Goal: Task Accomplishment & Management: Manage account settings

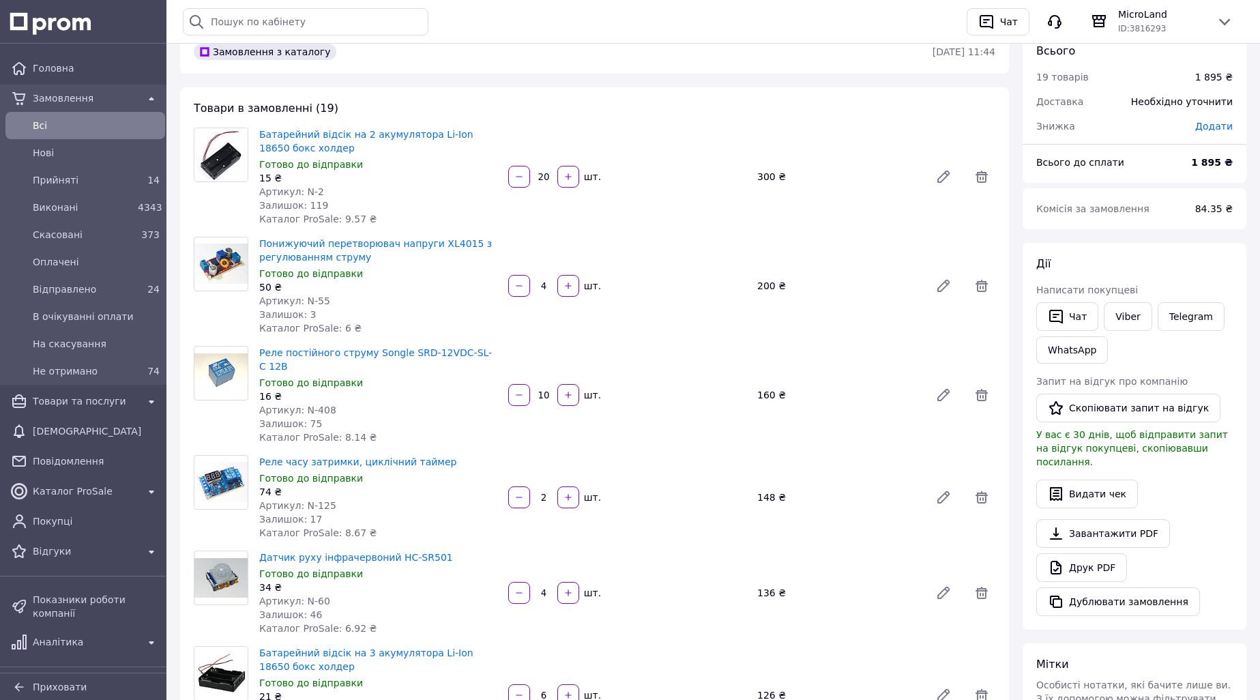
scroll to position [136, 0]
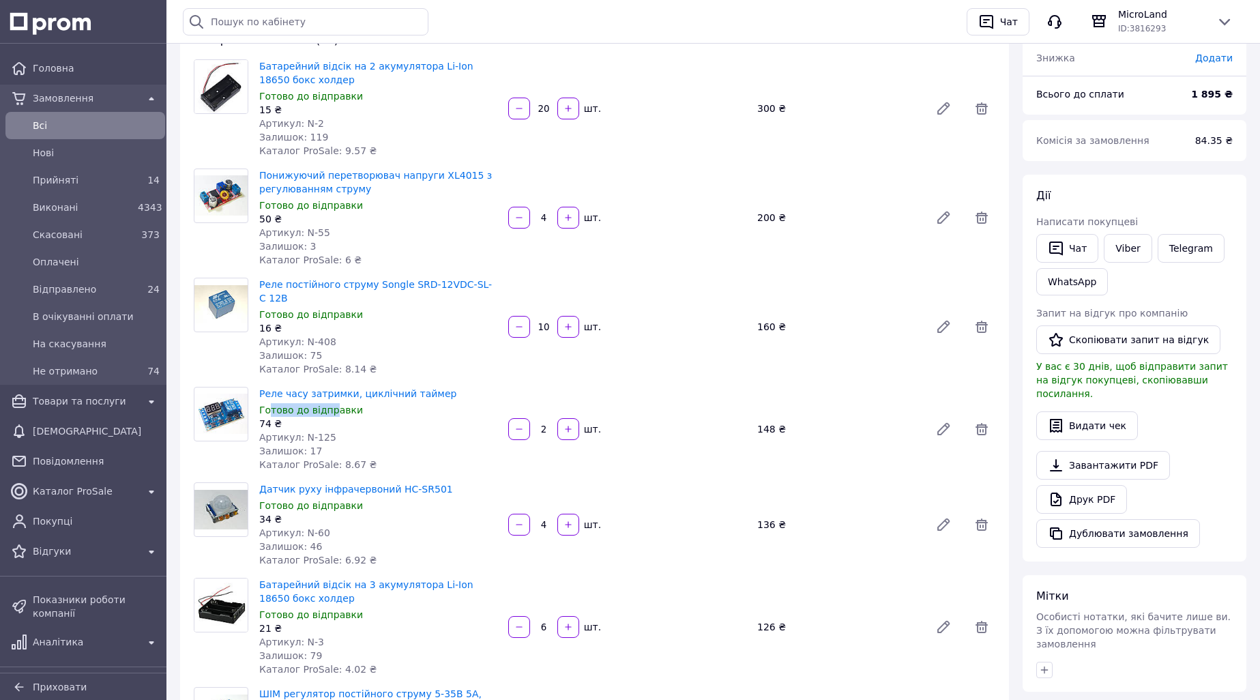
drag, startPoint x: 267, startPoint y: 398, endPoint x: 329, endPoint y: 400, distance: 62.1
click at [329, 405] on span "Готово до відправки" at bounding box center [311, 410] width 104 height 11
drag, startPoint x: 269, startPoint y: 495, endPoint x: 321, endPoint y: 487, distance: 52.5
click at [321, 500] on span "Готово до відправки" at bounding box center [311, 505] width 104 height 11
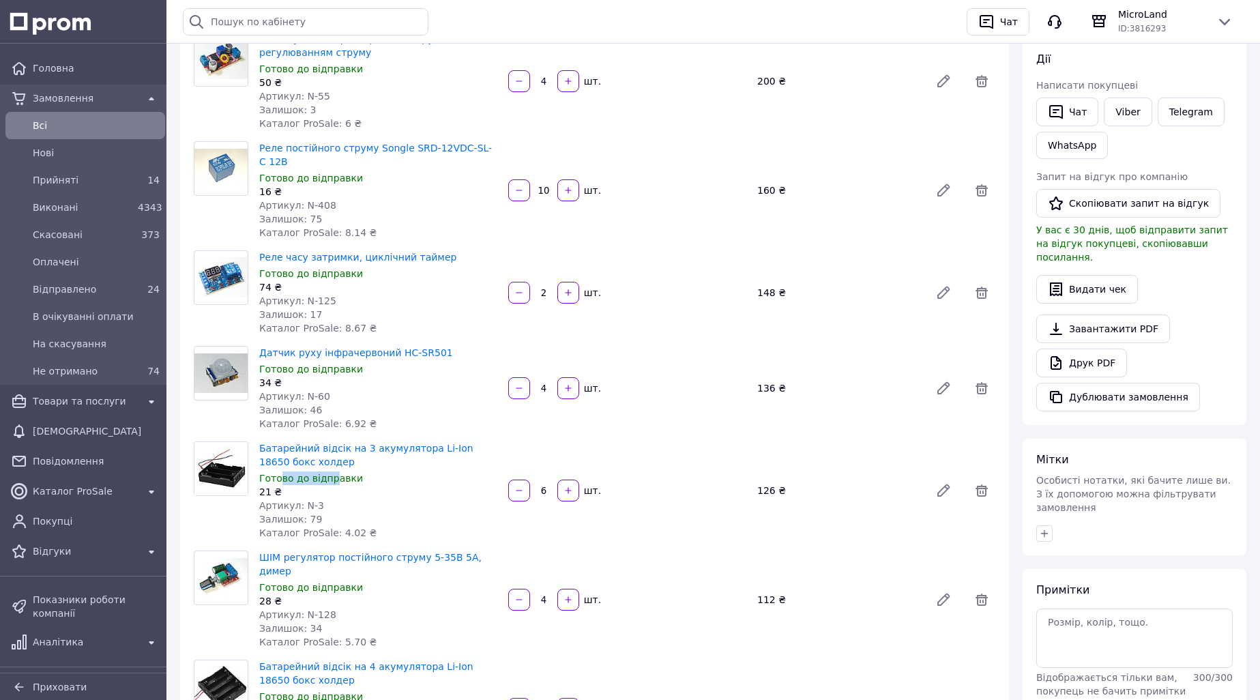
drag, startPoint x: 281, startPoint y: 470, endPoint x: 332, endPoint y: 466, distance: 50.7
click at [332, 473] on span "Готово до відправки" at bounding box center [311, 478] width 104 height 11
drag, startPoint x: 269, startPoint y: 567, endPoint x: 341, endPoint y: 561, distance: 71.9
click at [341, 561] on div "ШІМ регулятор постійного струму 5-35В 5А, димер Готово до відправки 28 ₴ Артику…" at bounding box center [378, 600] width 249 height 104
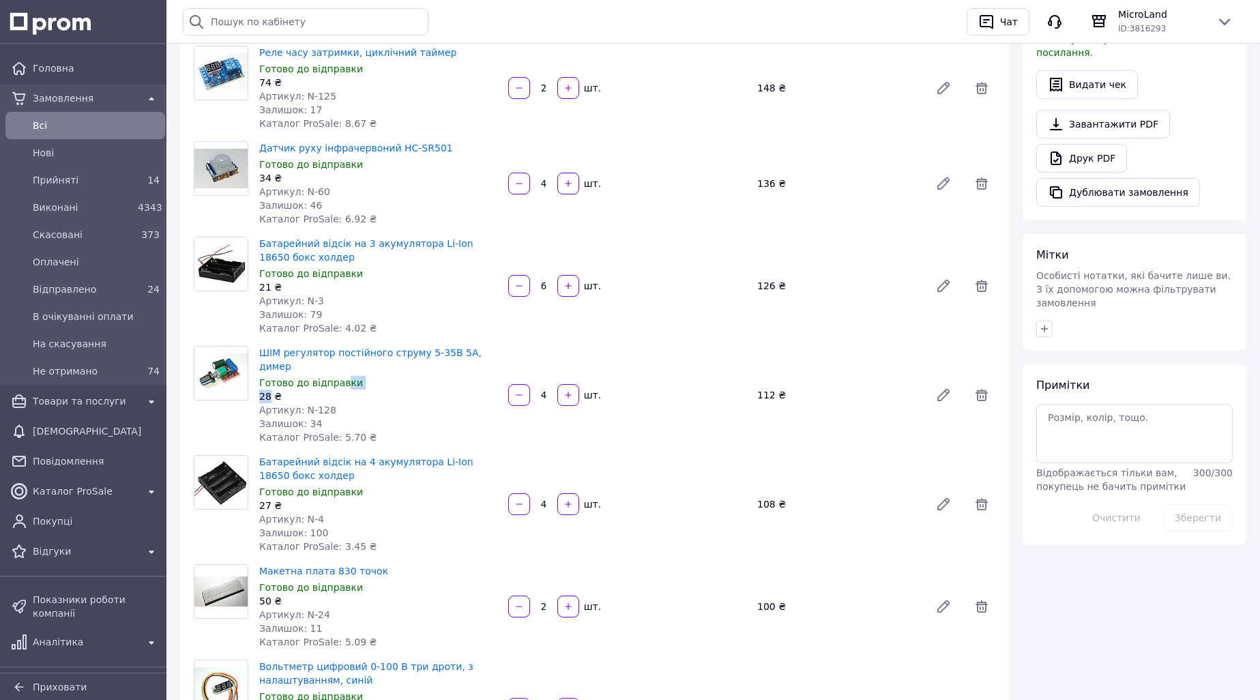
scroll to position [546, 0]
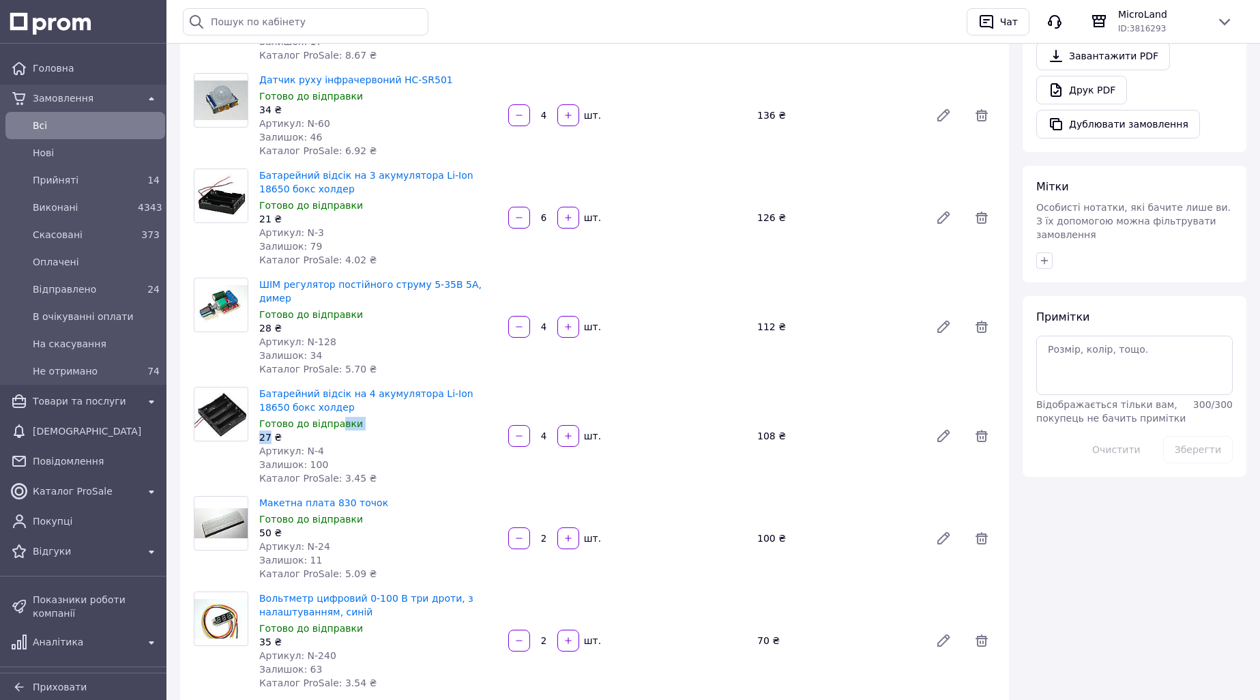
drag, startPoint x: 271, startPoint y: 403, endPoint x: 334, endPoint y: 399, distance: 63.6
click at [334, 399] on div "Батарейний відсік на 4 акумулятора Li-Ion 18650 бокс холдер Готово до відправки…" at bounding box center [378, 436] width 249 height 104
drag, startPoint x: 274, startPoint y: 491, endPoint x: 351, endPoint y: 484, distance: 78.1
click at [351, 493] on div "Макетна плата 830 точок Готово до відправки 50 ₴ Артикул: N-24 Залишок: 11 Ката…" at bounding box center [378, 538] width 249 height 90
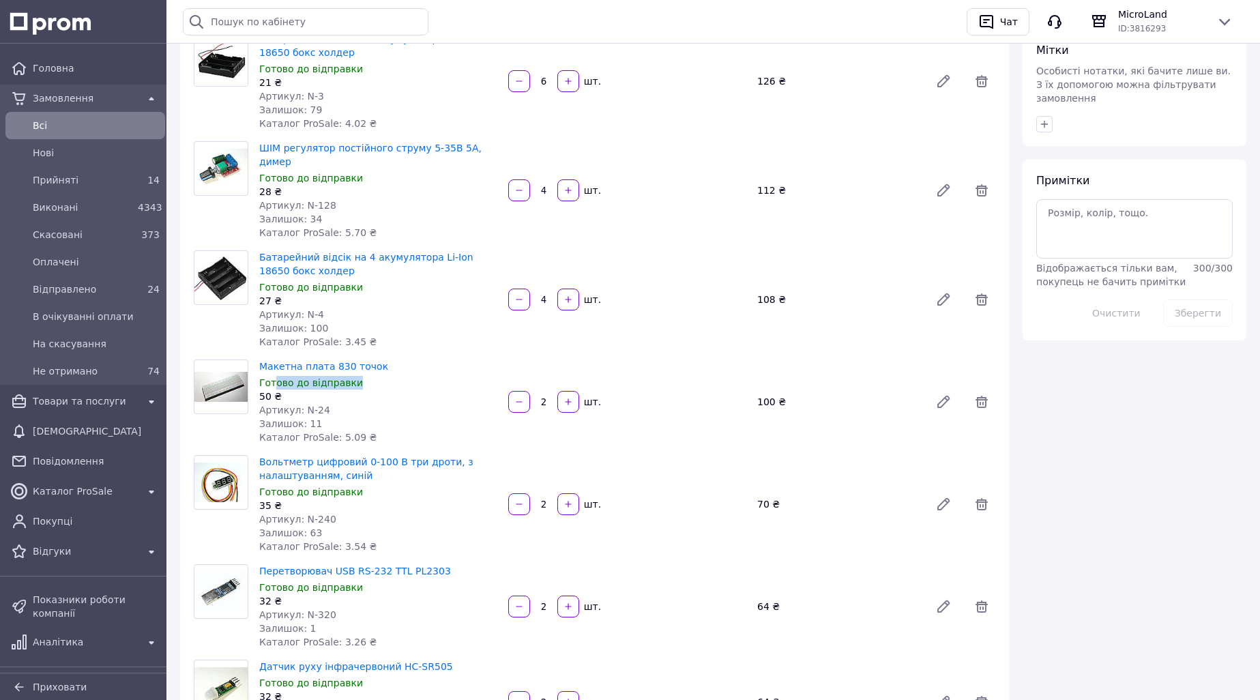
scroll to position [750, 0]
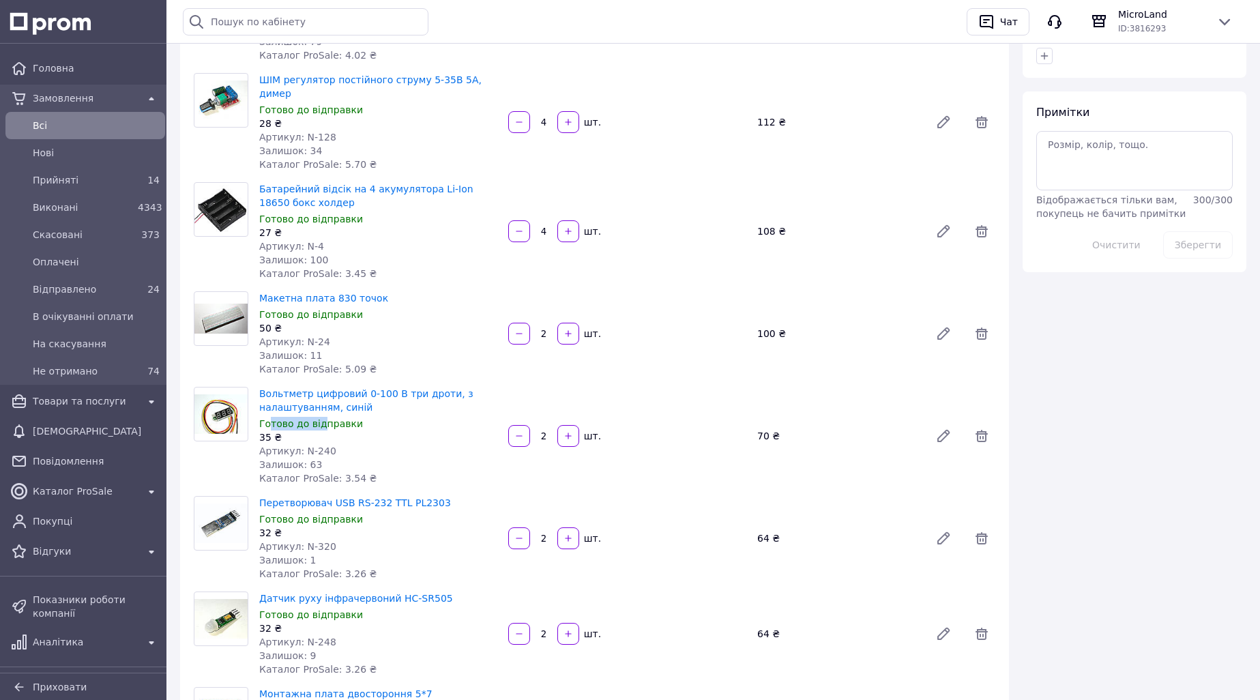
drag, startPoint x: 269, startPoint y: 398, endPoint x: 319, endPoint y: 398, distance: 49.8
click at [319, 418] on span "Готово до відправки" at bounding box center [311, 423] width 104 height 11
drag, startPoint x: 270, startPoint y: 497, endPoint x: 344, endPoint y: 495, distance: 73.7
click at [344, 514] on span "Готово до відправки" at bounding box center [311, 519] width 104 height 11
drag, startPoint x: 296, startPoint y: 586, endPoint x: 344, endPoint y: 581, distance: 48.1
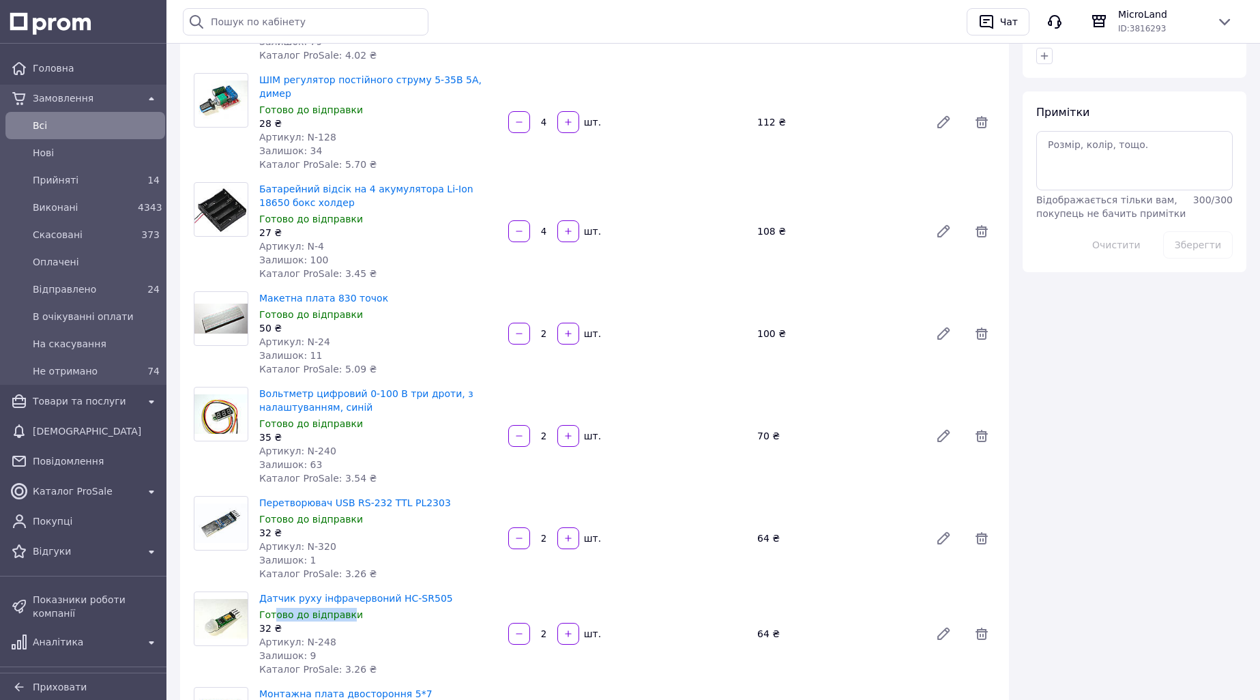
click at [344, 609] on span "Готово до відправки" at bounding box center [311, 614] width 104 height 11
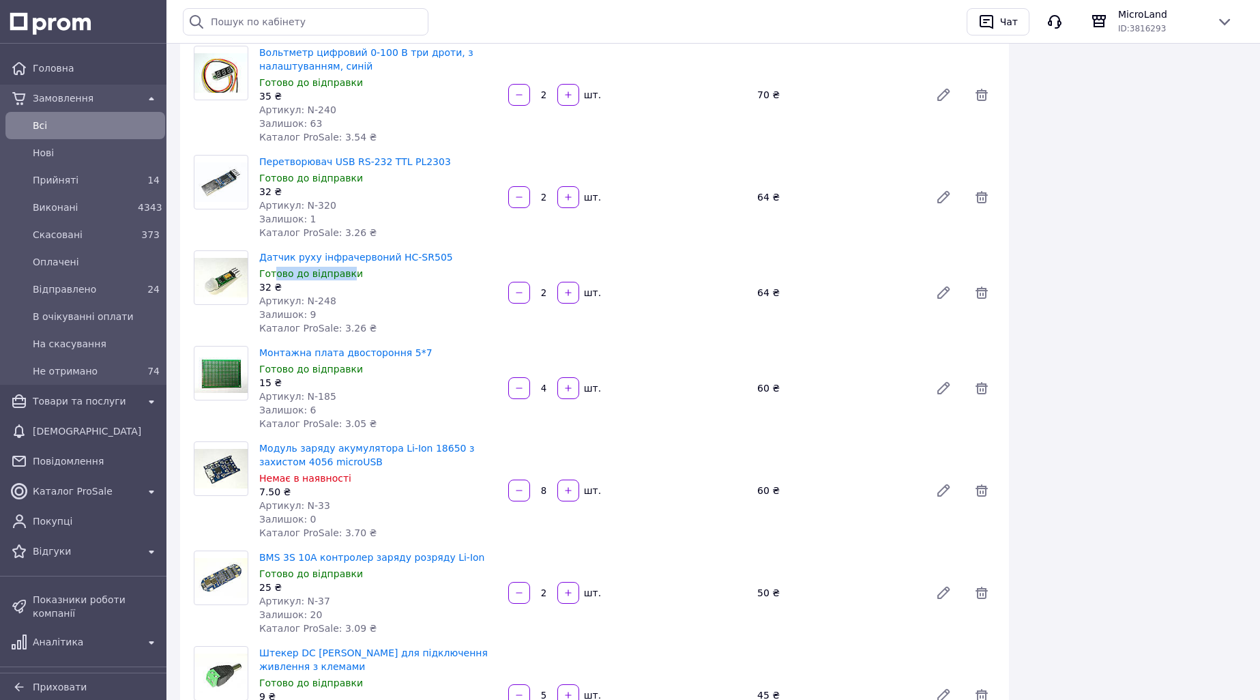
scroll to position [1160, 0]
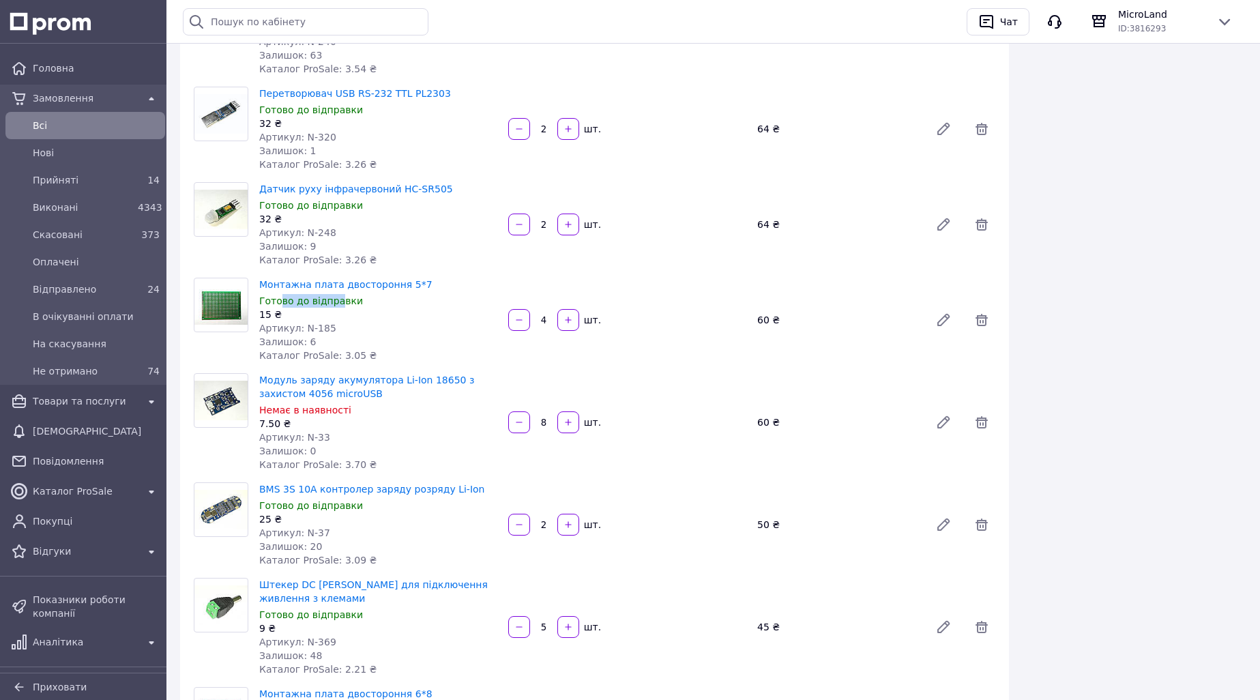
drag, startPoint x: 278, startPoint y: 276, endPoint x: 336, endPoint y: 276, distance: 58.0
click at [336, 295] on span "Готово до відправки" at bounding box center [311, 300] width 104 height 11
drag, startPoint x: 274, startPoint y: 383, endPoint x: 327, endPoint y: 379, distance: 53.4
click at [327, 405] on span "Немає в наявності" at bounding box center [305, 410] width 92 height 11
drag, startPoint x: 281, startPoint y: 480, endPoint x: 327, endPoint y: 477, distance: 45.8
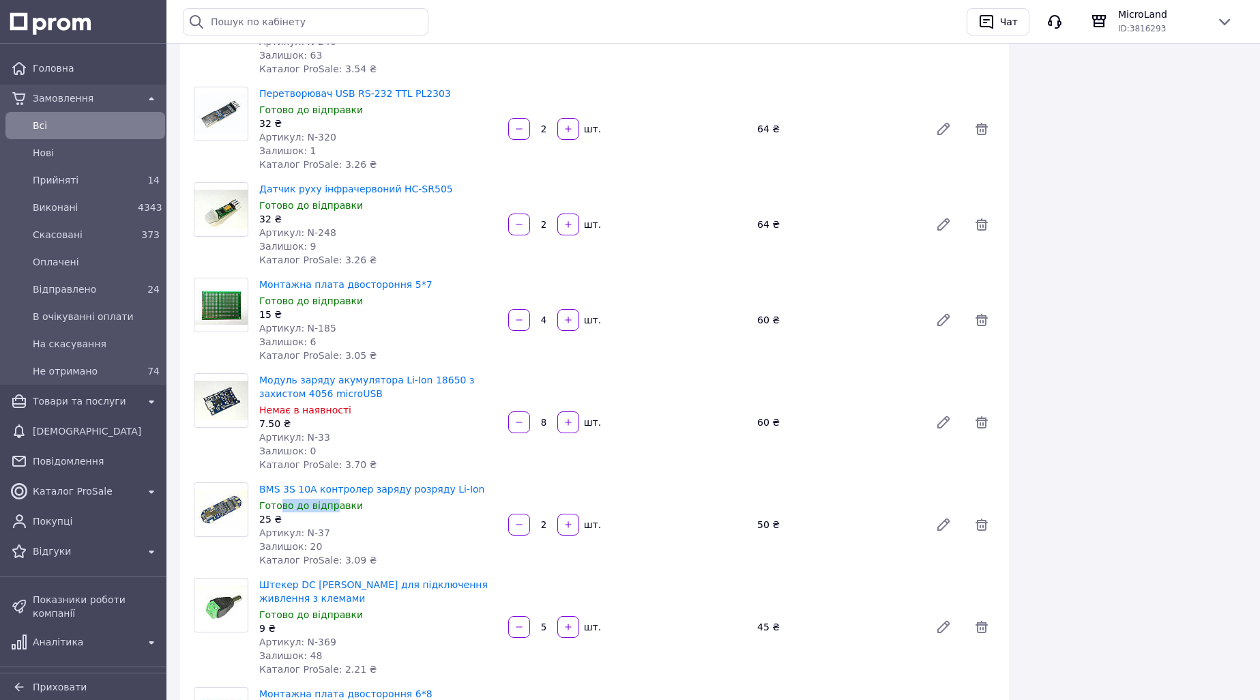
click at [327, 500] on span "Готово до відправки" at bounding box center [311, 505] width 104 height 11
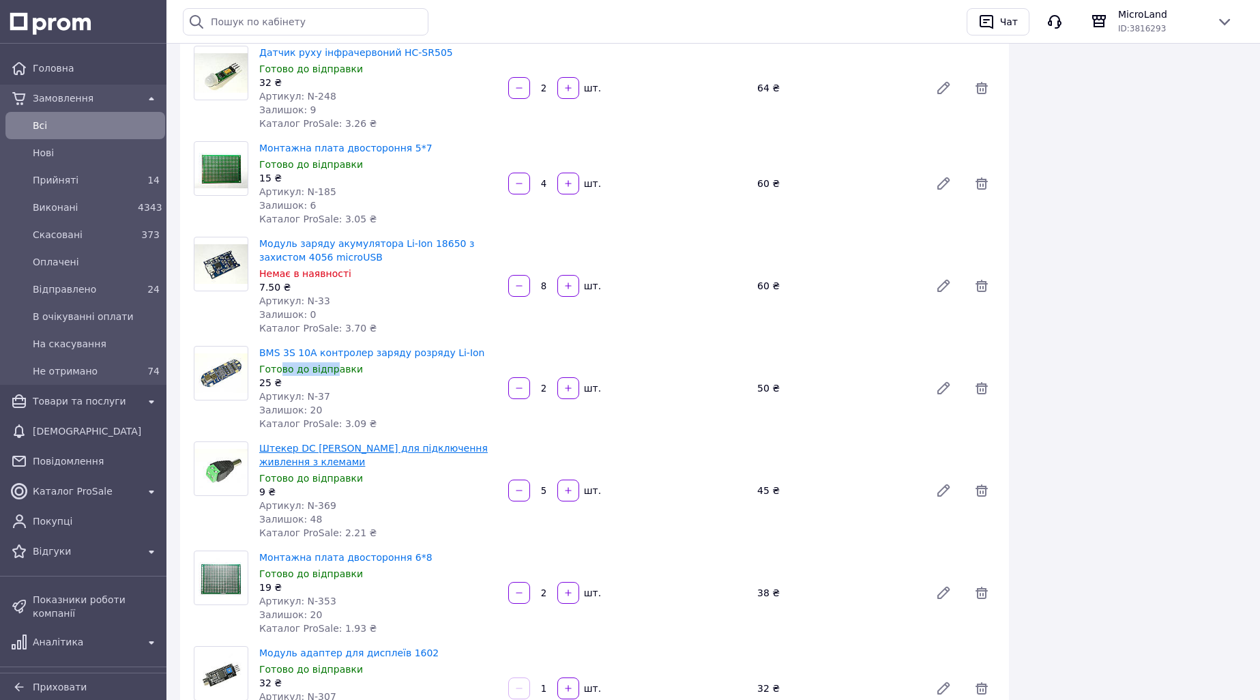
scroll to position [1364, 0]
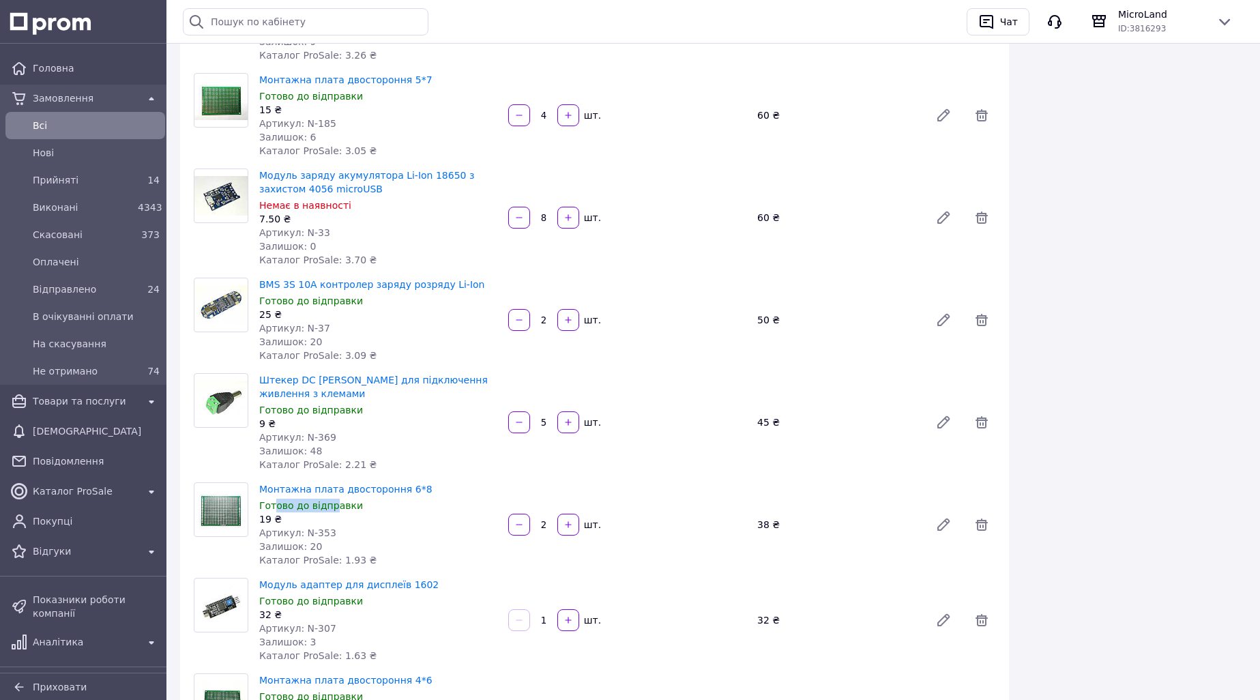
drag, startPoint x: 275, startPoint y: 480, endPoint x: 332, endPoint y: 481, distance: 56.6
click at [332, 500] on span "Готово до відправки" at bounding box center [311, 505] width 104 height 11
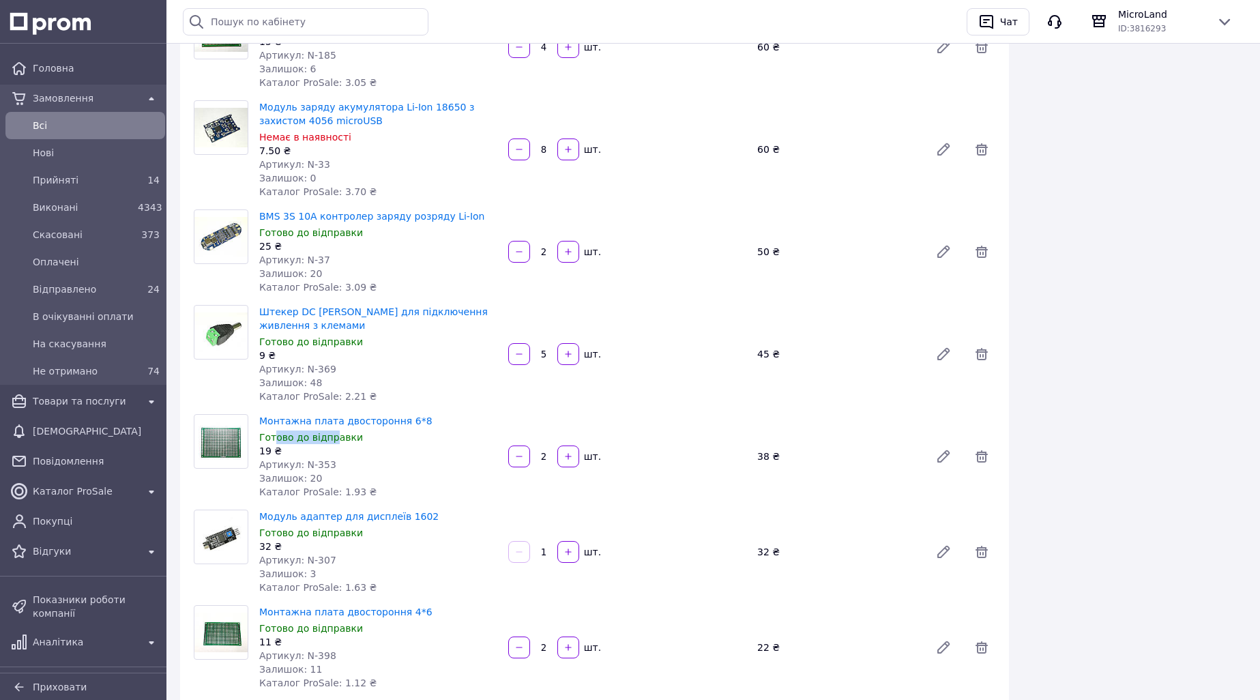
scroll to position [1501, 0]
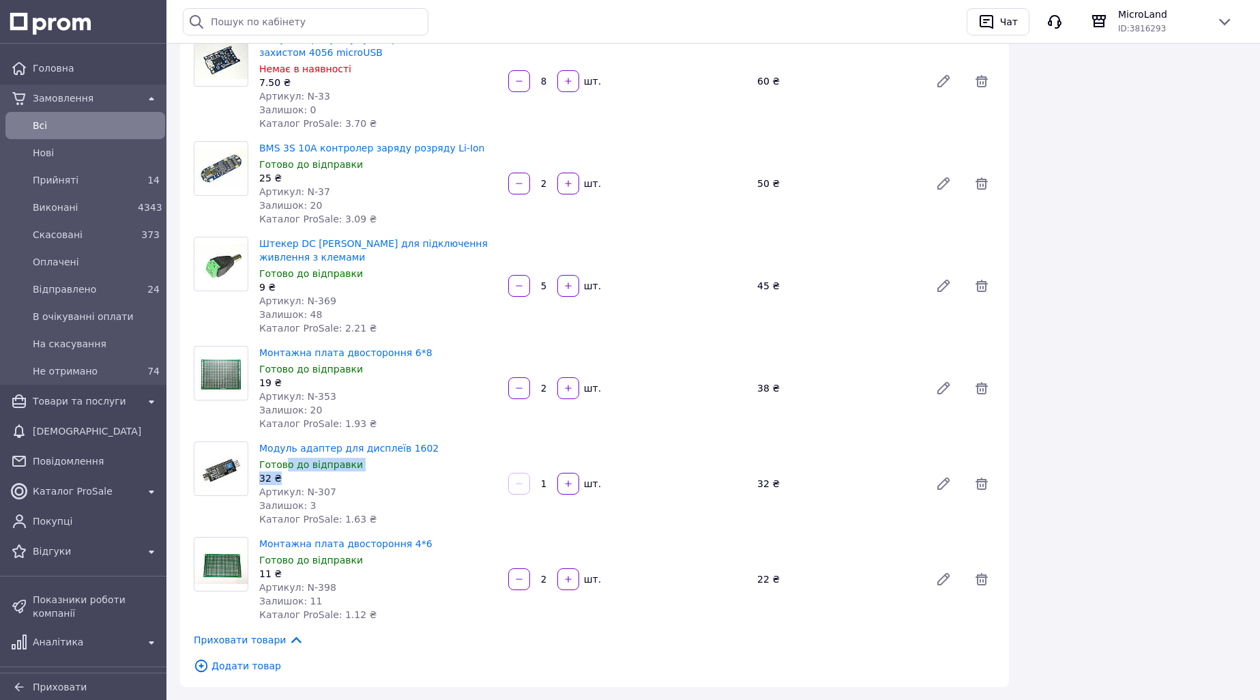
drag, startPoint x: 286, startPoint y: 440, endPoint x: 335, endPoint y: 444, distance: 49.3
click at [335, 444] on div "Модуль адаптер для дисплеїв 1602 Готово до відправки 32 ₴ Артикул: N-307 Залишо…" at bounding box center [378, 484] width 249 height 90
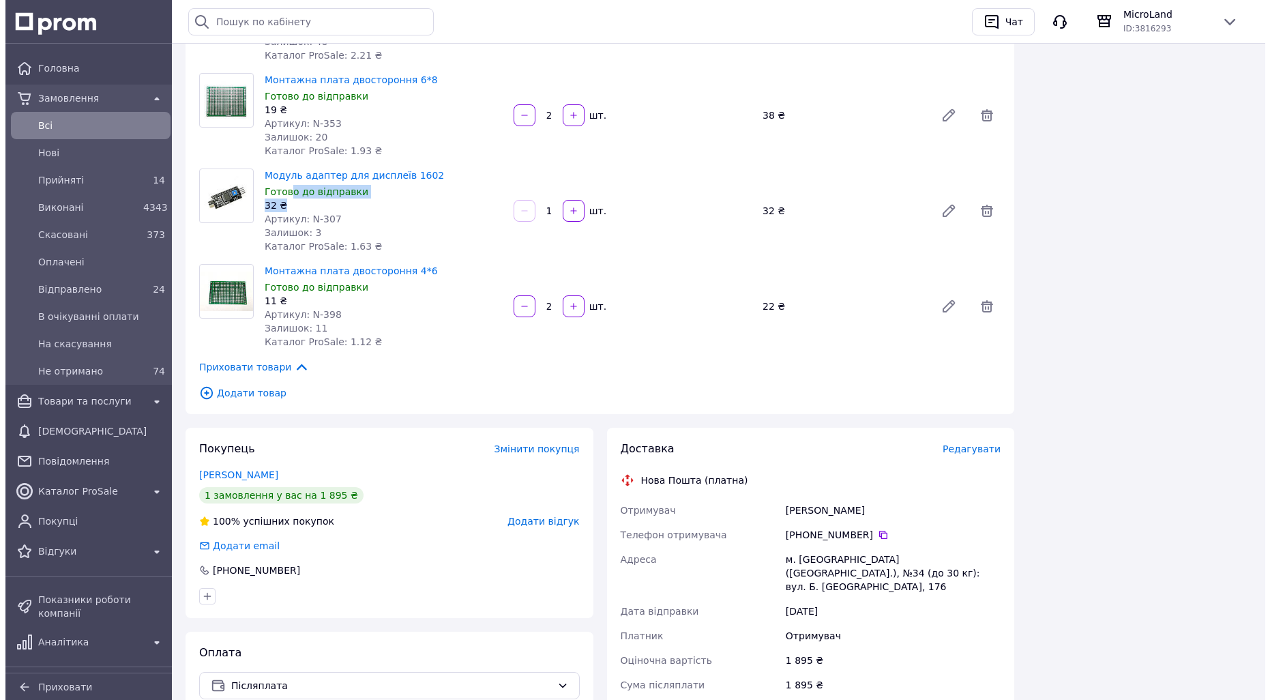
scroll to position [1910, 0]
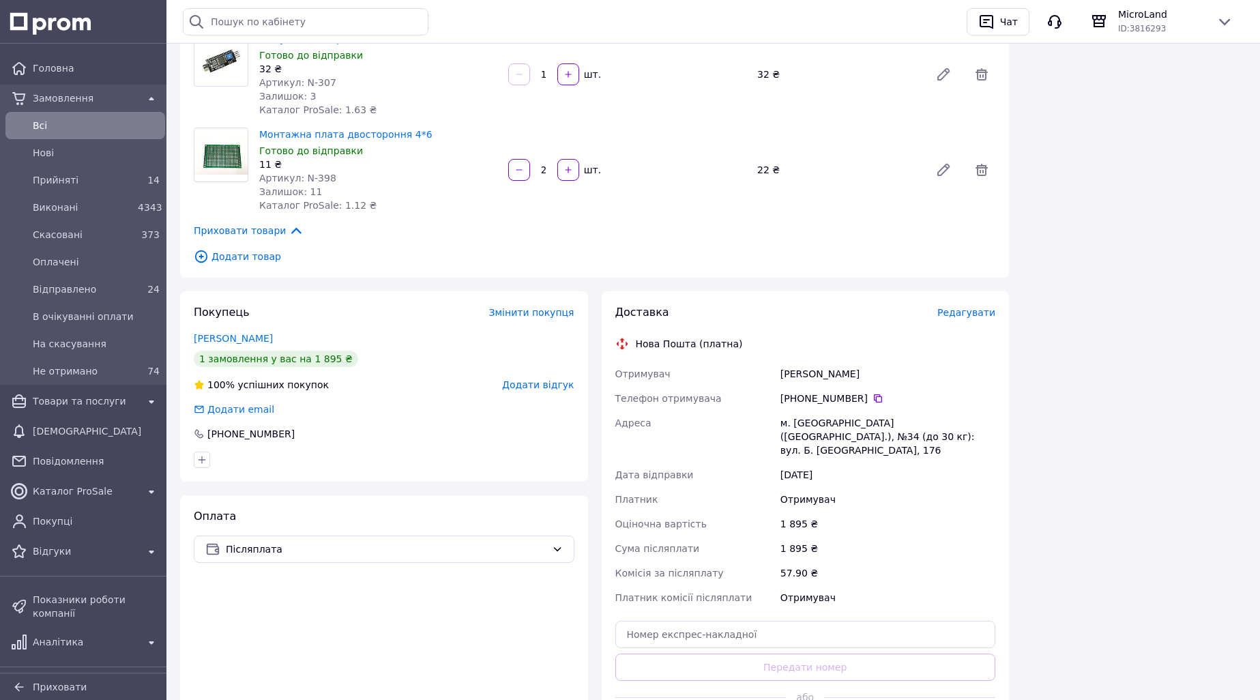
click at [970, 307] on span "Редагувати" at bounding box center [966, 312] width 58 height 11
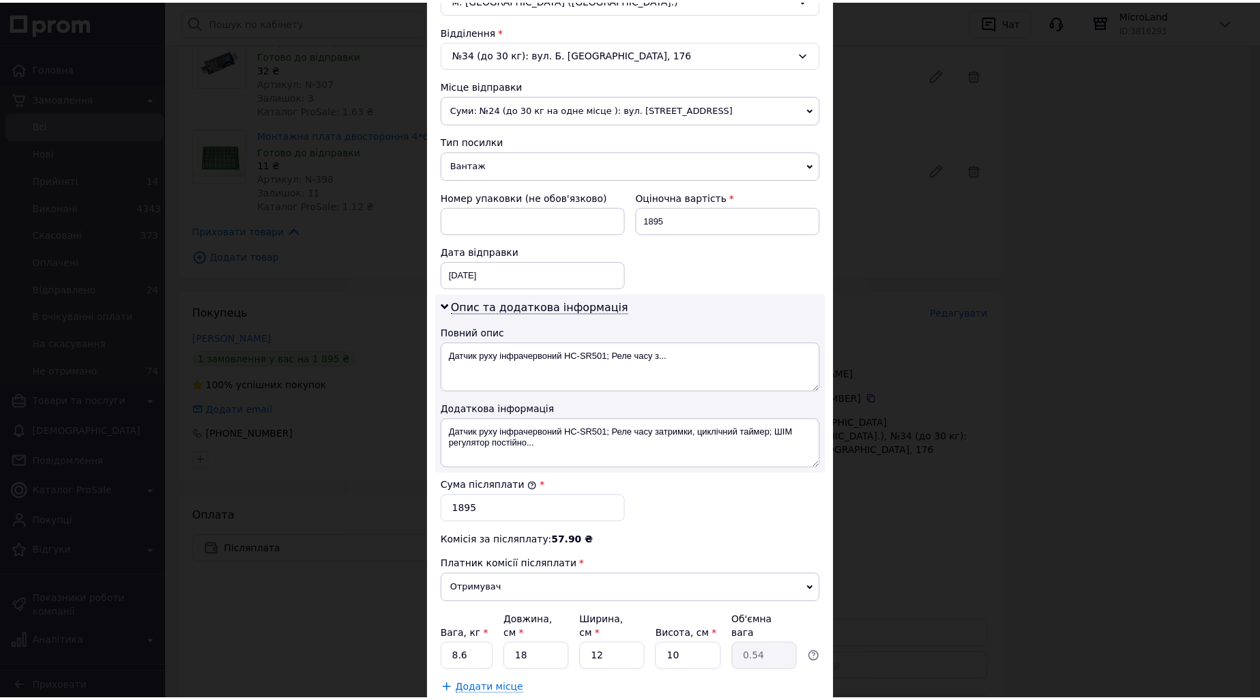
scroll to position [494, 0]
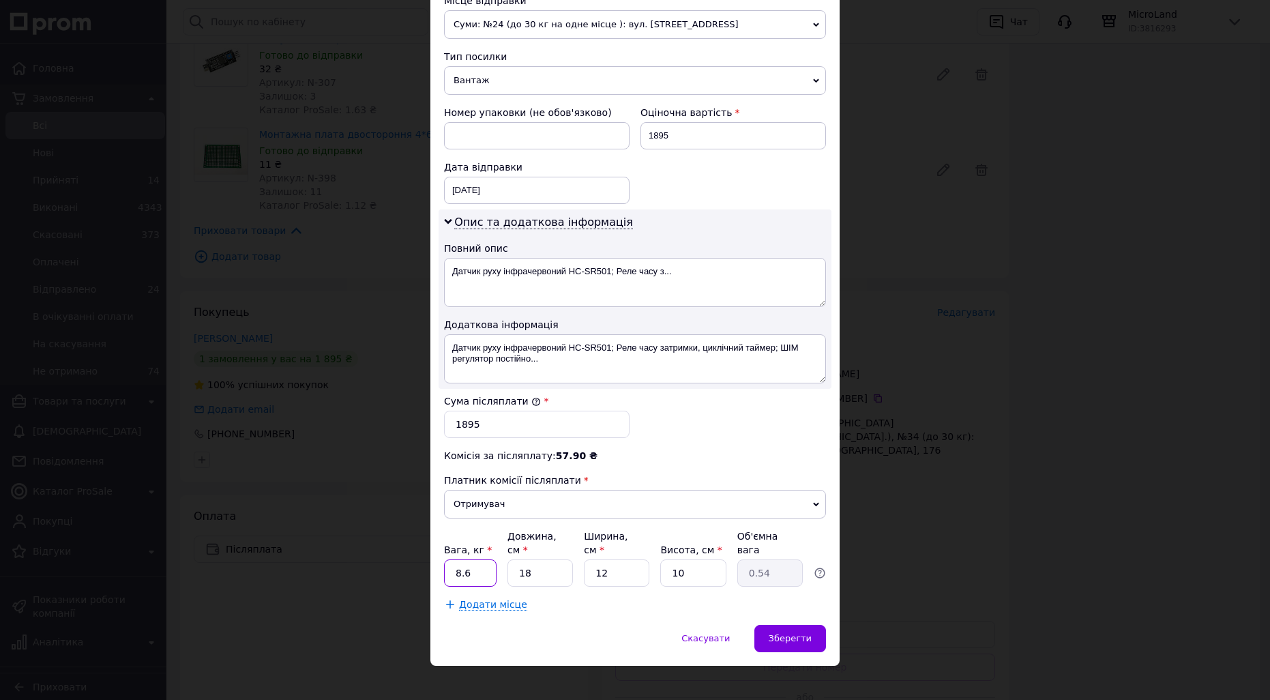
click at [475, 568] on input "8.6" at bounding box center [470, 572] width 53 height 27
type input "8"
type input "1.4"
type input "3"
type input "0.1"
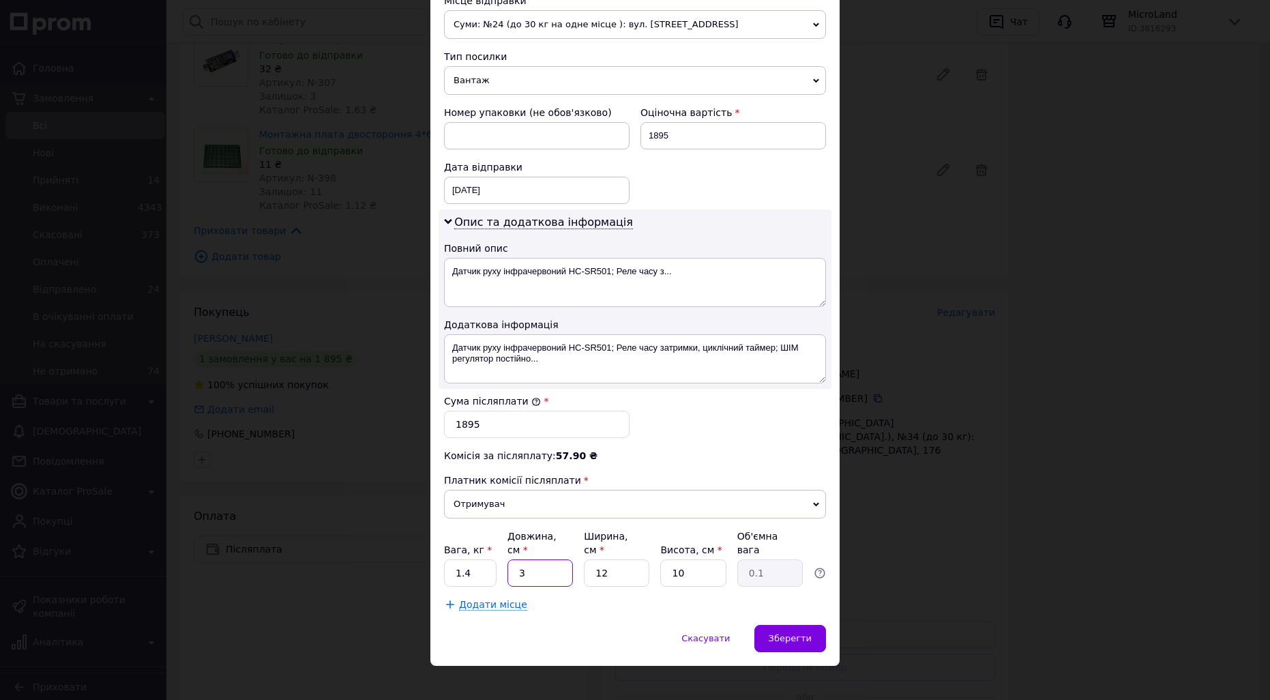
type input "33"
type input "0.99"
type input "33"
type input "2"
type input "0.17"
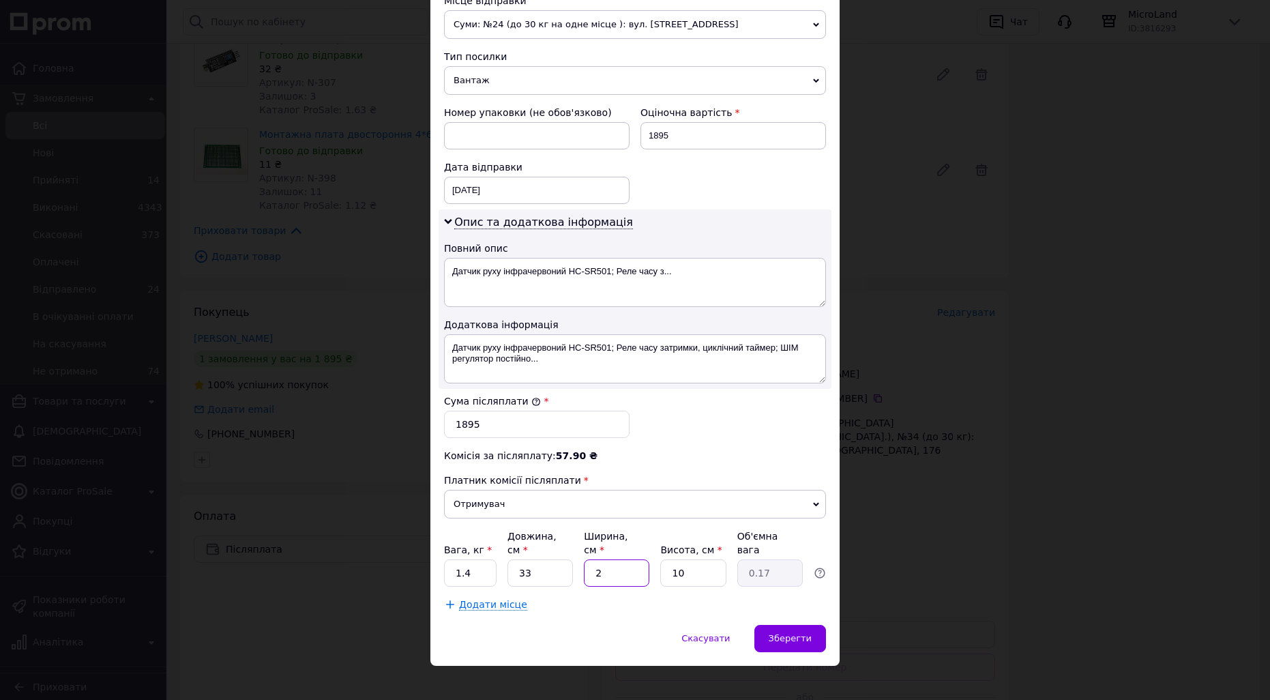
type input "21"
type input "1.73"
type input "21"
type input "1"
type input "0.17"
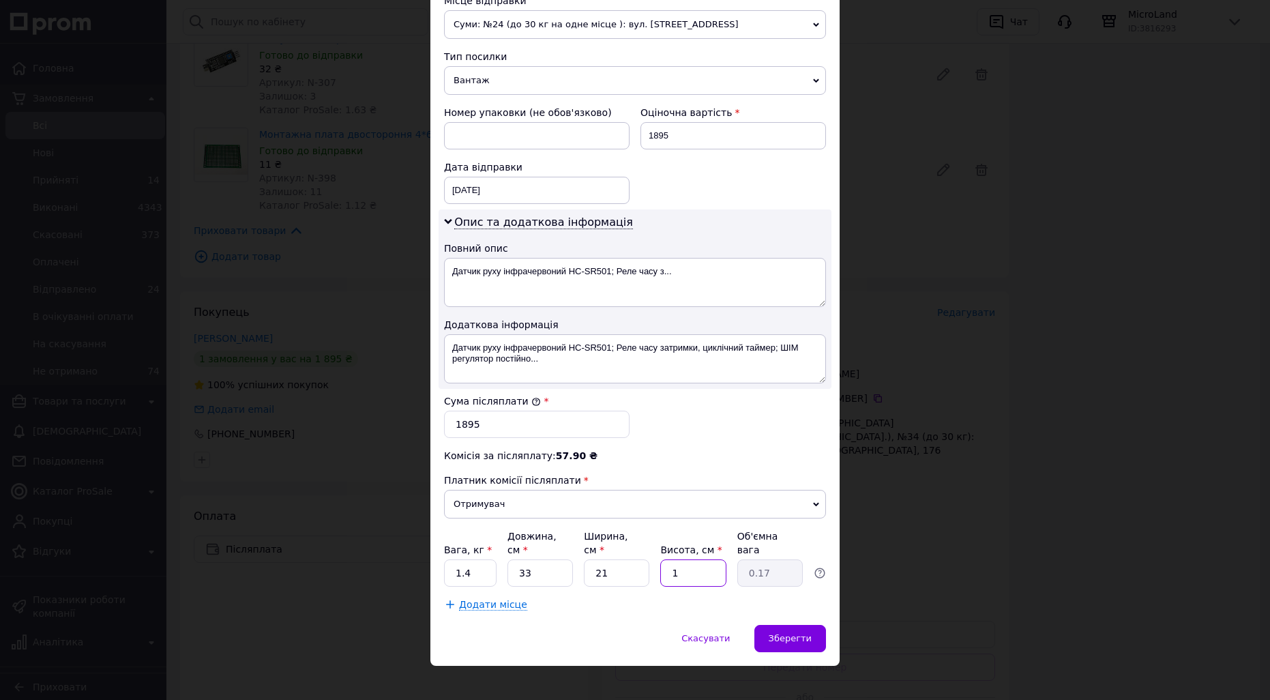
type input "13"
type input "2.25"
type input "13"
click at [776, 633] on span "Зберегти" at bounding box center [790, 638] width 43 height 10
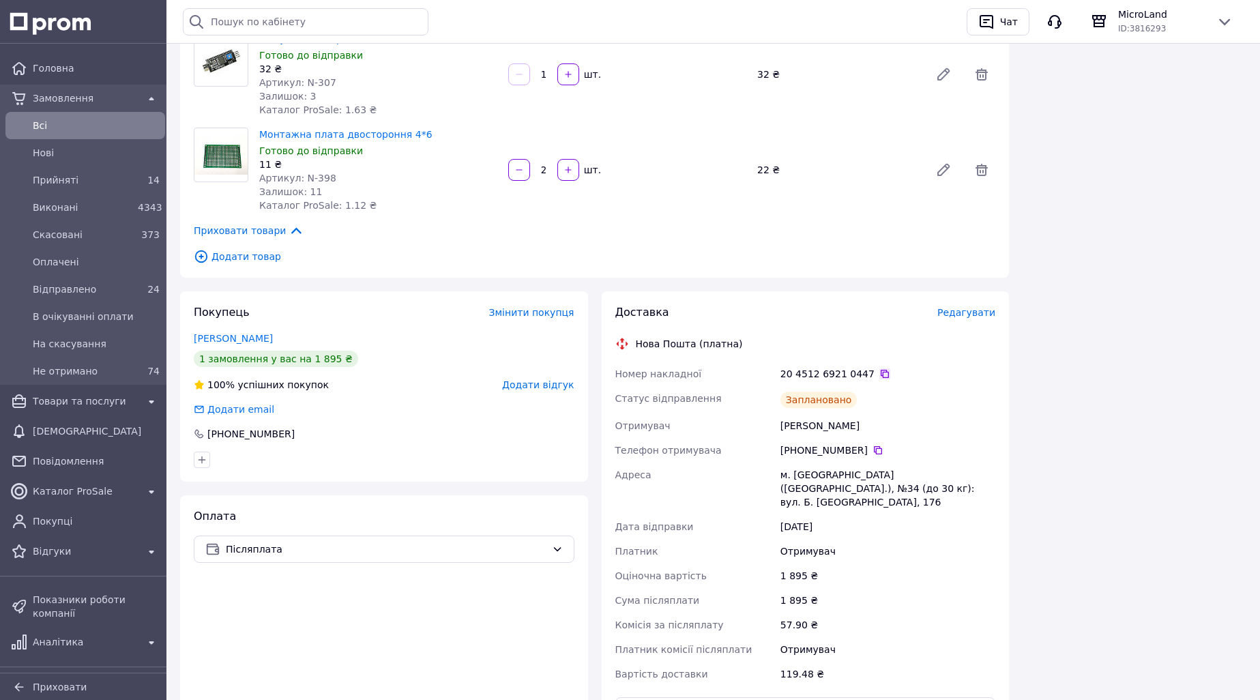
click at [879, 368] on icon at bounding box center [884, 373] width 11 height 11
